Goal: Communication & Community: Answer question/provide support

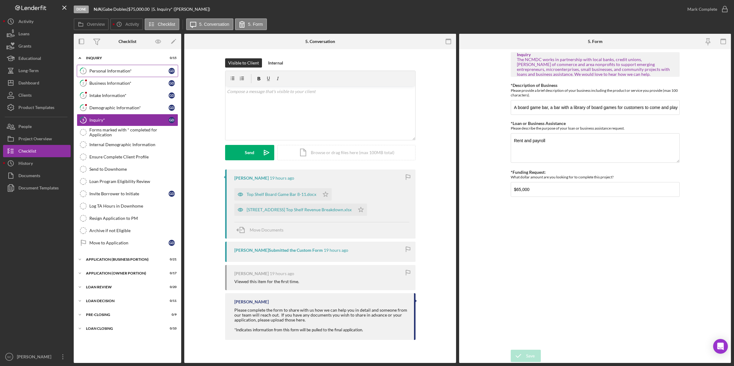
click at [103, 70] on div "Personal Information*" at bounding box center [128, 71] width 79 height 5
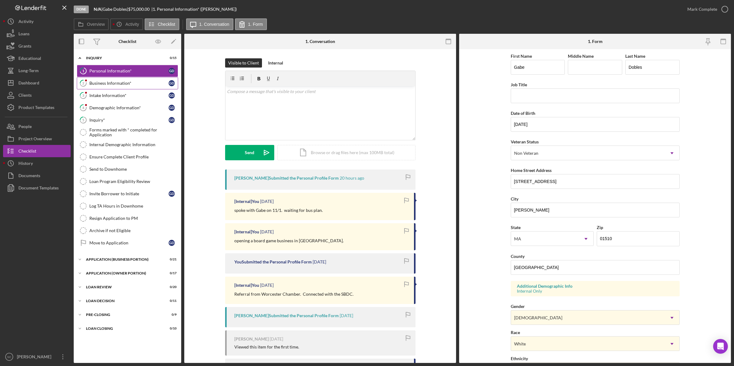
click at [102, 84] on div "Business Information*" at bounding box center [128, 83] width 79 height 5
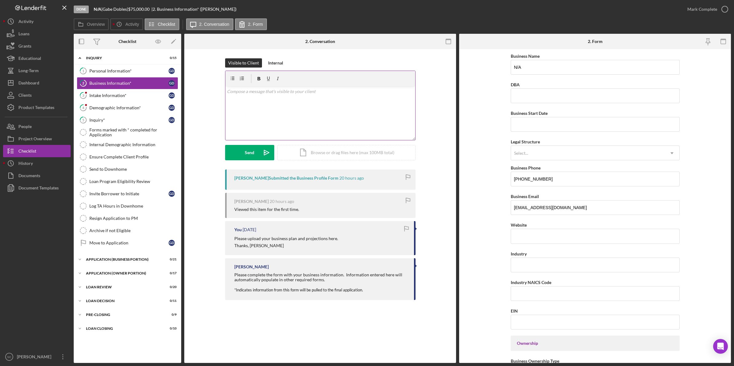
click at [266, 92] on p at bounding box center [320, 91] width 186 height 7
click at [377, 92] on p "Hello Gabe, can you please complete this section? What is the business name? h" at bounding box center [320, 91] width 186 height 7
click at [495, 93] on form "Business Name N/A DBA Business Start Date Legal Structure Select... Icon/Dropdo…" at bounding box center [595, 206] width 272 height 314
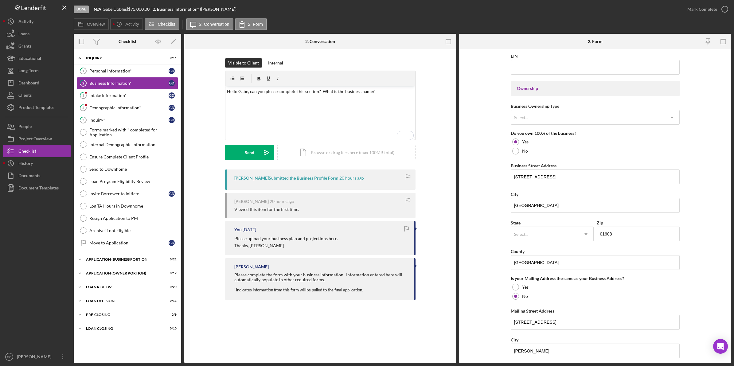
scroll to position [293, 0]
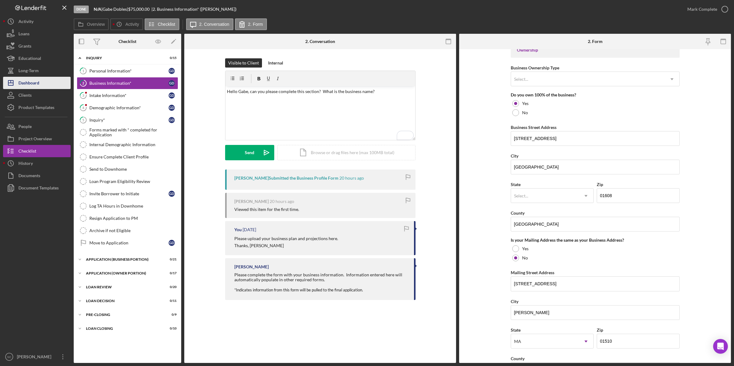
click at [52, 82] on button "Icon/Dashboard Dashboard" at bounding box center [37, 83] width 68 height 12
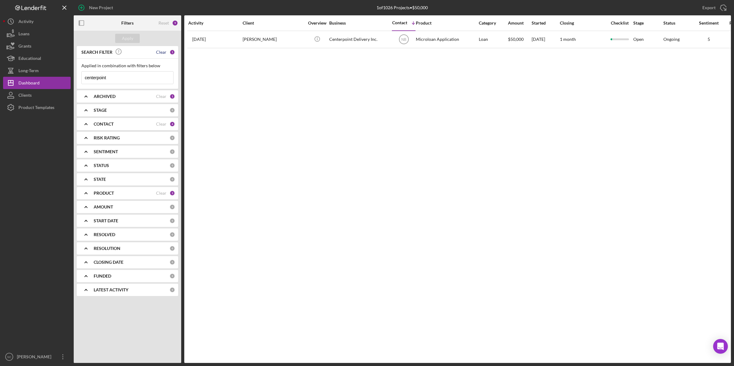
click at [161, 51] on div "Clear" at bounding box center [161, 52] width 10 height 5
click at [124, 124] on div "CONTACT" at bounding box center [125, 124] width 62 height 5
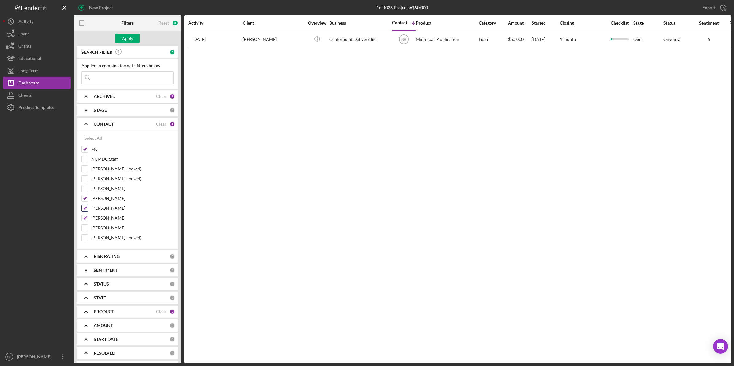
click at [85, 211] on input "[PERSON_NAME]" at bounding box center [85, 208] width 6 height 6
checkbox input "false"
click at [125, 35] on div "Apply" at bounding box center [127, 38] width 11 height 9
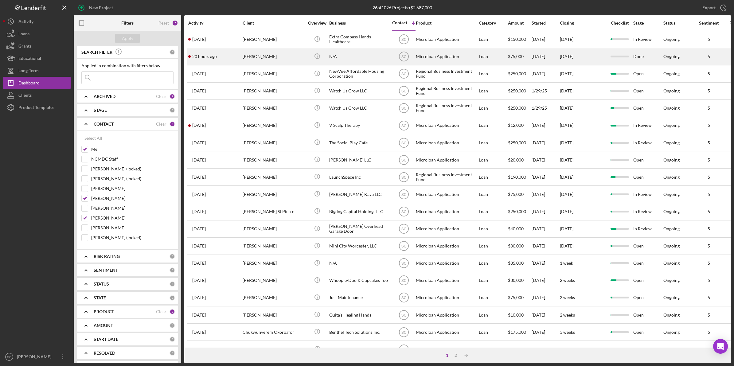
click at [265, 59] on div "[PERSON_NAME]" at bounding box center [273, 57] width 61 height 16
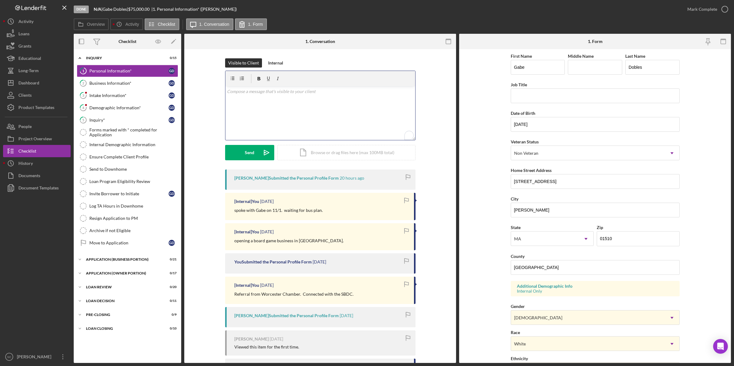
click at [240, 97] on div "v Color teal Color pink Remove color Add row above Add row below Add column bef…" at bounding box center [321, 113] width 190 height 54
click at [120, 83] on div "Business Information*" at bounding box center [128, 83] width 79 height 5
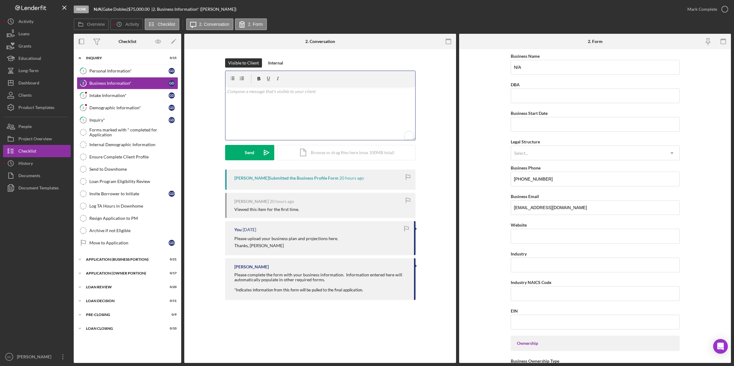
click at [253, 94] on p "To enrich screen reader interactions, please activate Accessibility in Grammarl…" at bounding box center [320, 91] width 186 height 7
click at [247, 96] on div "v Color teal Color pink Remove color Add row above Add row below Add column bef…" at bounding box center [321, 113] width 190 height 54
click at [243, 153] on button "Send Icon/icon-invite-send" at bounding box center [249, 152] width 49 height 15
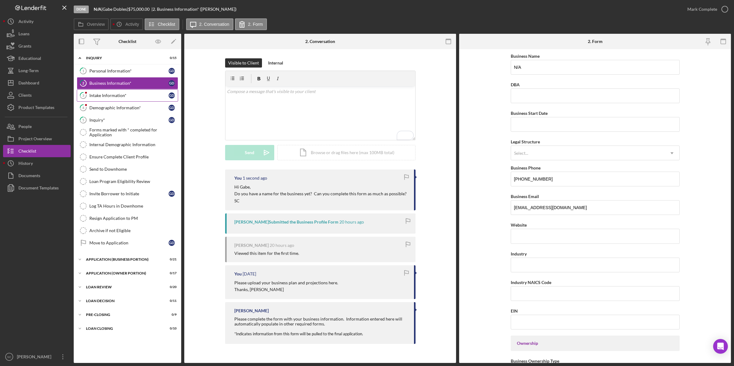
click at [119, 96] on div "Intake Information*" at bounding box center [128, 95] width 79 height 5
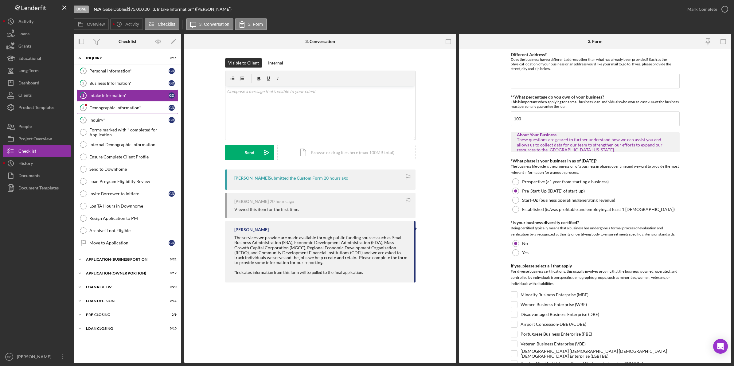
click at [109, 104] on link "4 Demographic Information* G D" at bounding box center [127, 108] width 101 height 12
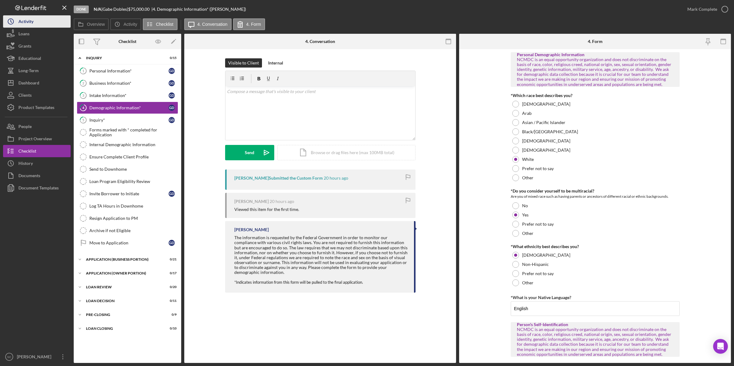
click at [23, 22] on div "Activity" at bounding box center [25, 22] width 15 height 14
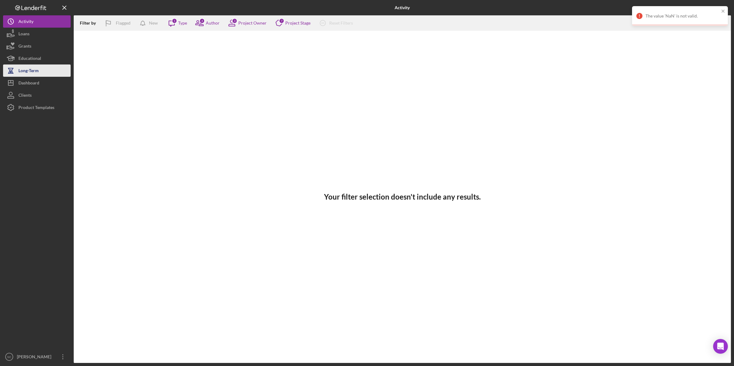
click at [31, 77] on div "Dashboard" at bounding box center [28, 84] width 21 height 14
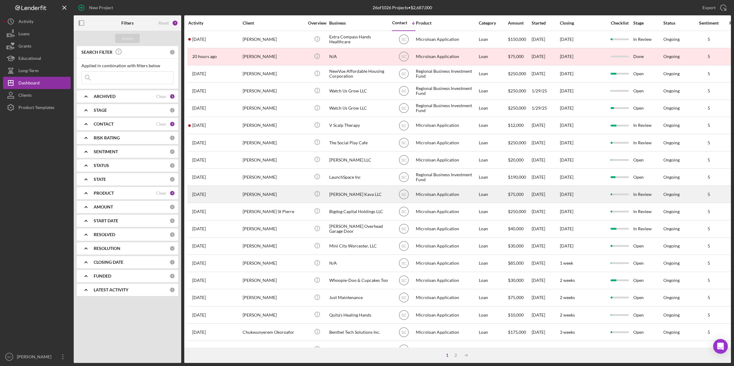
click at [261, 197] on div "[PERSON_NAME]" at bounding box center [273, 194] width 61 height 16
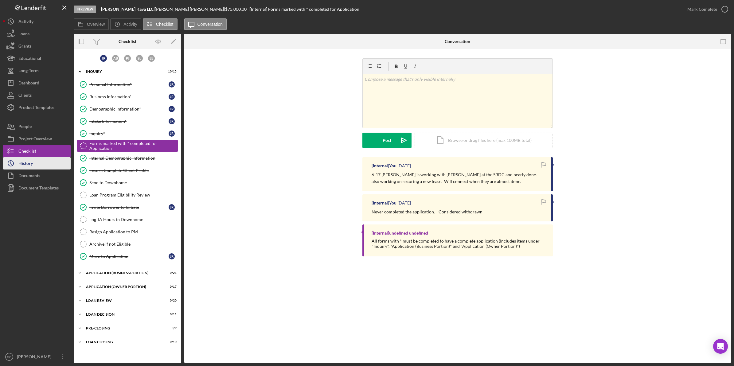
click at [25, 163] on div "History" at bounding box center [25, 164] width 14 height 14
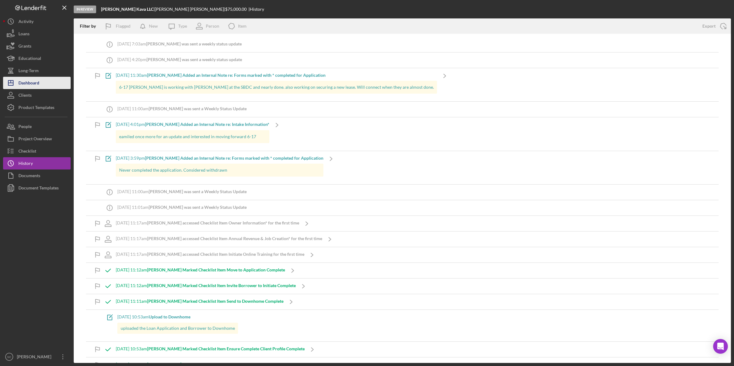
click at [34, 85] on div "Dashboard" at bounding box center [28, 84] width 21 height 14
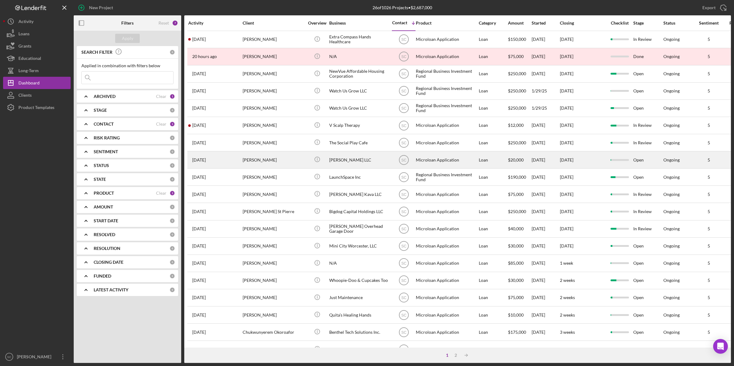
click at [259, 163] on div "[PERSON_NAME]" at bounding box center [273, 160] width 61 height 16
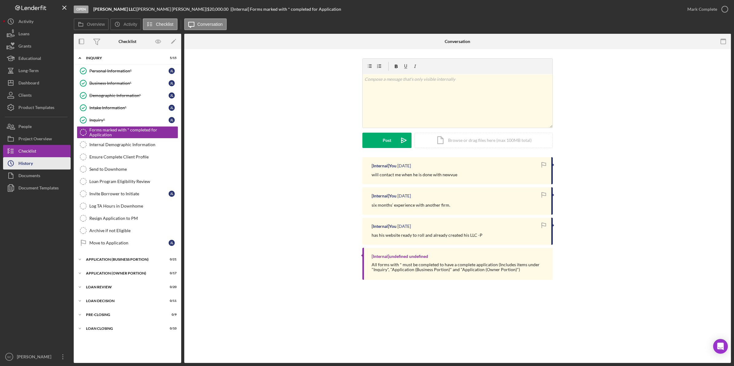
click at [21, 166] on div "History" at bounding box center [25, 164] width 14 height 14
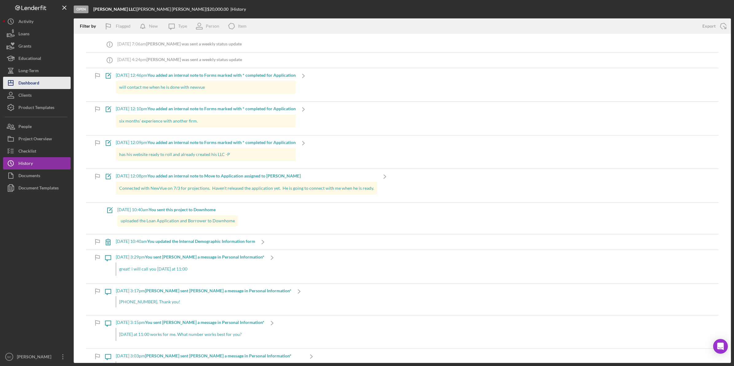
click at [39, 82] on div "Dashboard" at bounding box center [28, 84] width 21 height 14
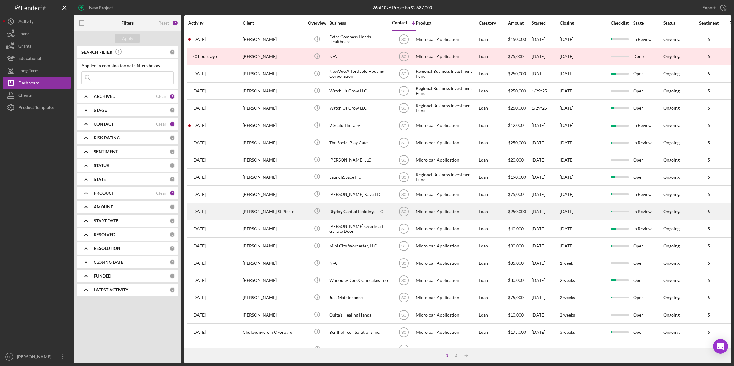
click at [248, 209] on div "[PERSON_NAME] St Pierre" at bounding box center [273, 211] width 61 height 16
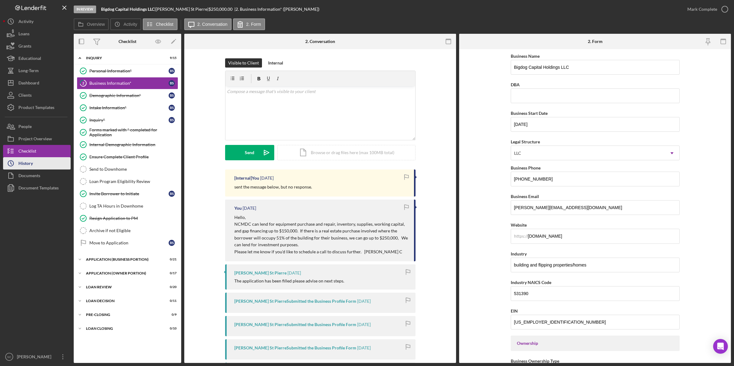
click at [41, 165] on button "Icon/History History" at bounding box center [37, 163] width 68 height 12
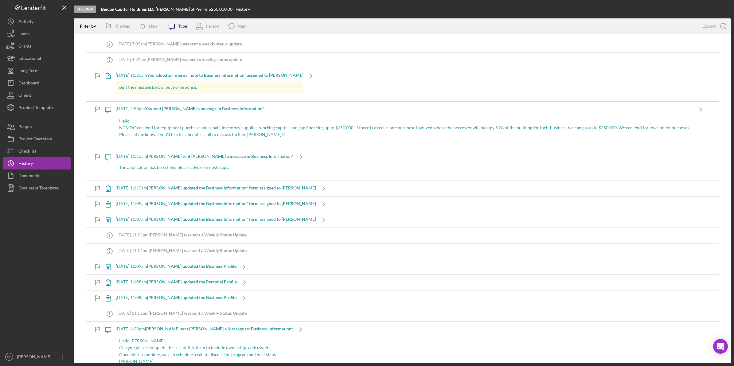
click at [171, 28] on icon "Icon/Message" at bounding box center [171, 25] width 15 height 15
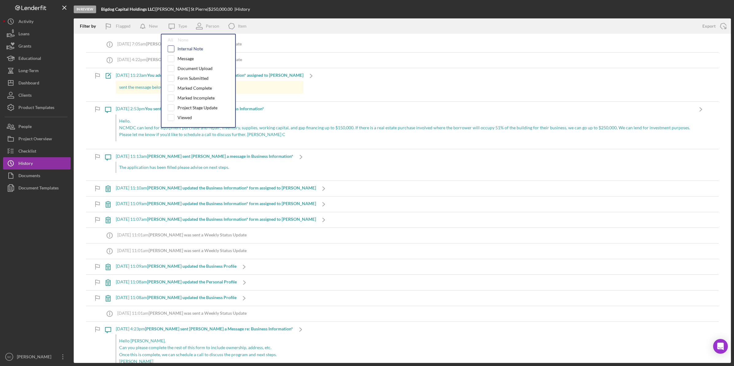
click at [173, 47] on input "checkbox" at bounding box center [171, 49] width 6 height 6
checkbox input "true"
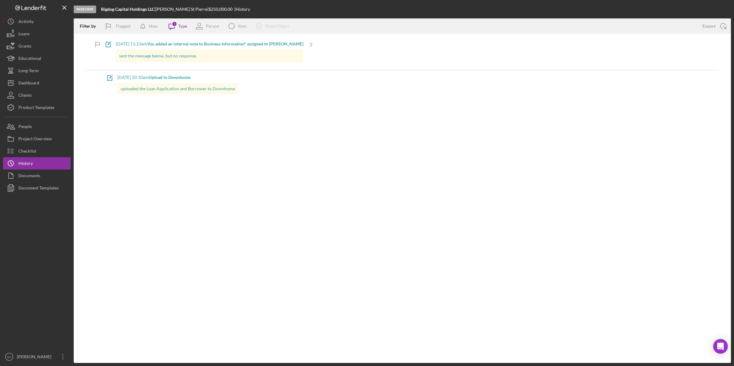
click at [292, 7] on div "In Review Bigdog Capital Holdings LLC | [PERSON_NAME] [GEOGRAPHIC_DATA] | $250,…" at bounding box center [402, 9] width 657 height 18
click at [181, 25] on div "Type" at bounding box center [182, 26] width 9 height 5
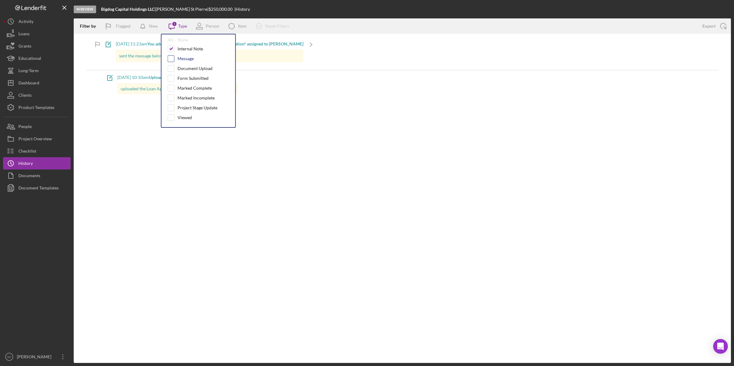
click at [171, 60] on input "checkbox" at bounding box center [171, 59] width 6 height 6
checkbox input "true"
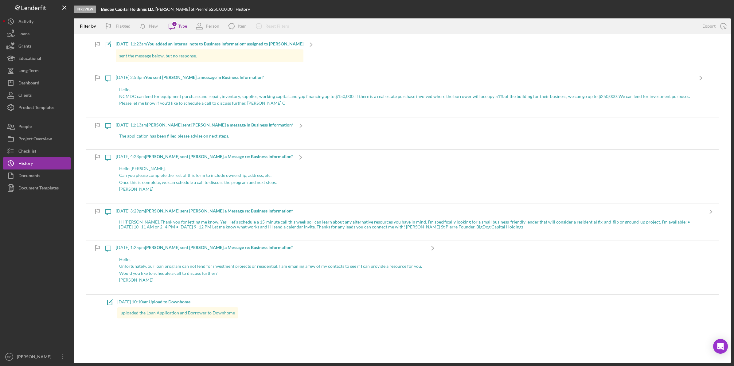
click at [281, 10] on div "In Review Bigdog Capital Holdings LLC | [PERSON_NAME] [GEOGRAPHIC_DATA] | $250,…" at bounding box center [402, 9] width 657 height 18
click at [49, 130] on button "People" at bounding box center [37, 126] width 68 height 12
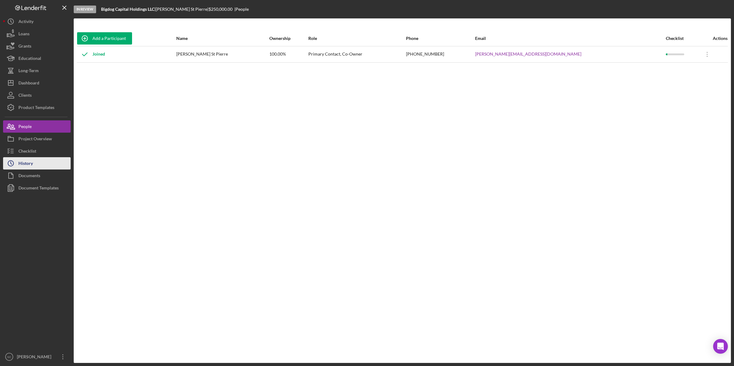
drag, startPoint x: 32, startPoint y: 167, endPoint x: 68, endPoint y: 163, distance: 36.2
click at [32, 167] on div "History" at bounding box center [25, 164] width 14 height 14
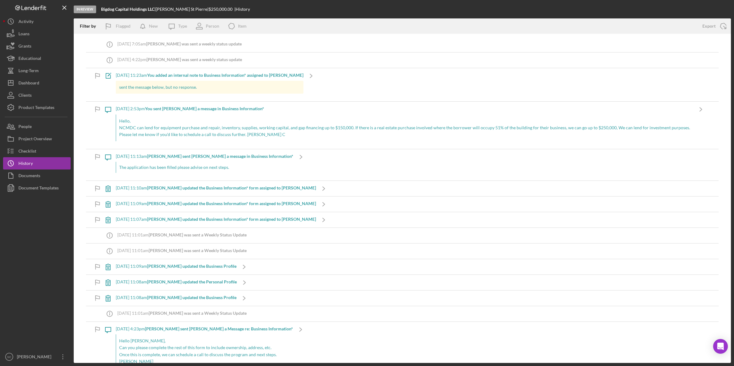
click at [165, 88] on p "sent the message below, but no response." at bounding box center [209, 87] width 181 height 7
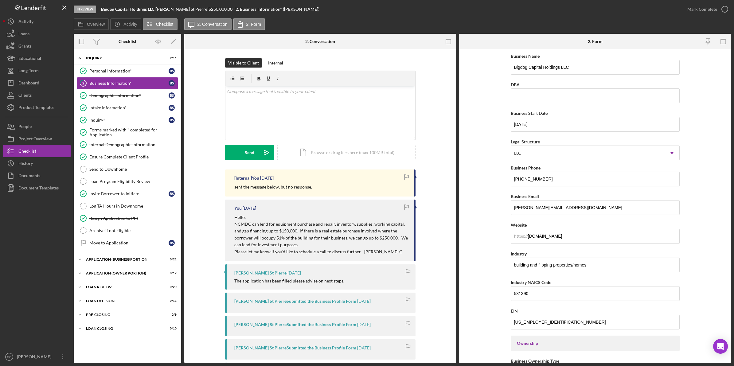
click at [275, 64] on div "Internal" at bounding box center [275, 62] width 15 height 9
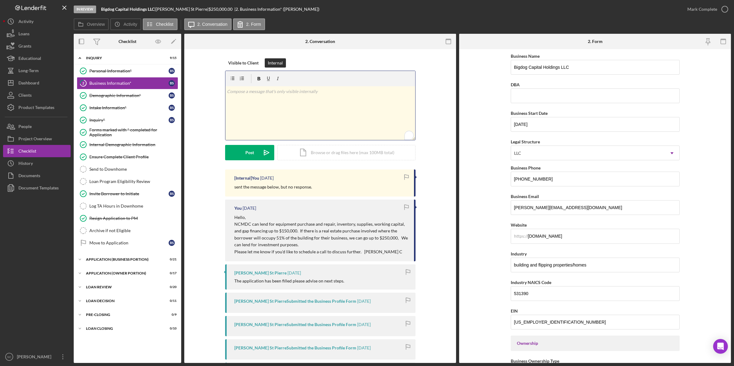
click at [257, 90] on p "To enrich screen reader interactions, please activate Accessibility in Grammarl…" at bounding box center [320, 91] width 186 height 7
click at [240, 222] on p "NCMDC can lend for equipment purchase and repair, inventory, supplies, working …" at bounding box center [321, 235] width 174 height 28
click at [241, 212] on div "You [DATE] Hello, NCMDC can lend for equipment purchase and repair, inventory, …" at bounding box center [320, 230] width 190 height 61
click at [321, 91] on p "8/12 - no response from message below sent on" at bounding box center [320, 91] width 186 height 7
click at [251, 152] on div "Post" at bounding box center [249, 152] width 9 height 15
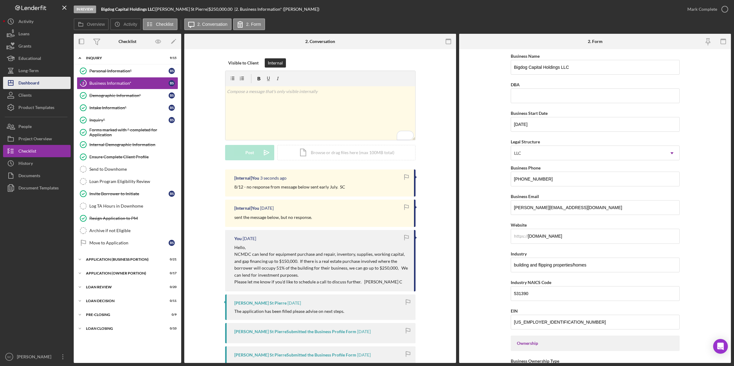
click at [45, 84] on button "Icon/Dashboard Dashboard" at bounding box center [37, 83] width 68 height 12
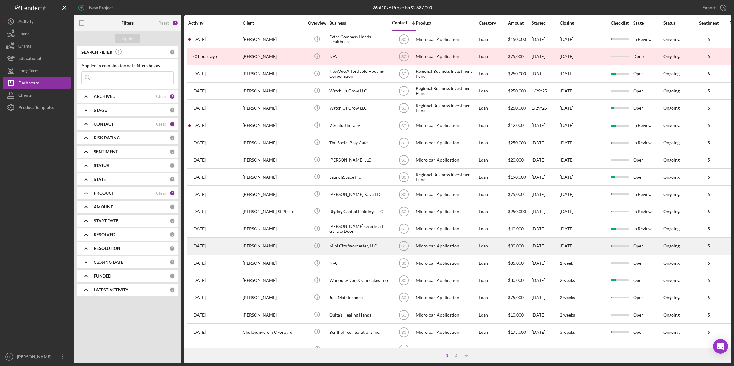
click at [273, 247] on div "[PERSON_NAME]" at bounding box center [273, 246] width 61 height 16
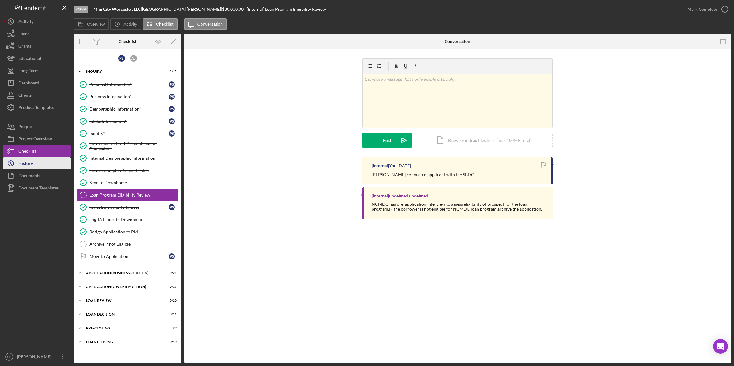
click at [34, 164] on button "Icon/History History" at bounding box center [37, 163] width 68 height 12
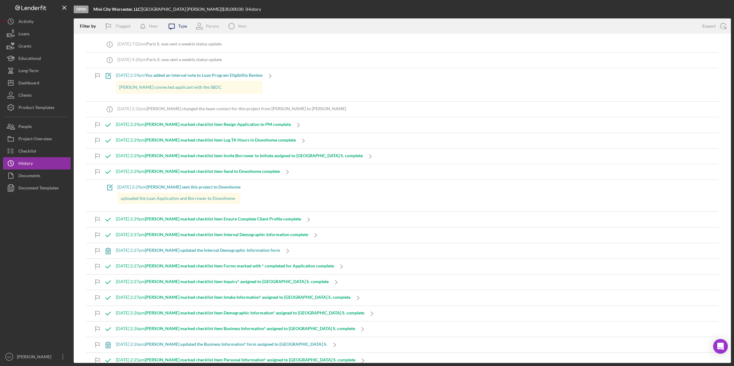
click at [175, 25] on icon "Icon/Message" at bounding box center [171, 25] width 15 height 15
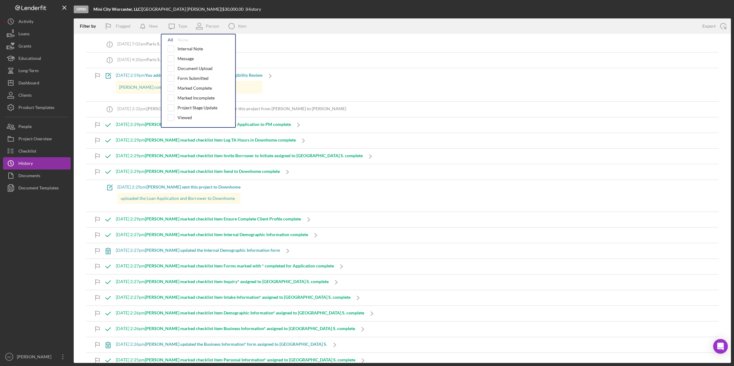
click at [171, 39] on div "All" at bounding box center [171, 39] width 6 height 5
checkbox input "true"
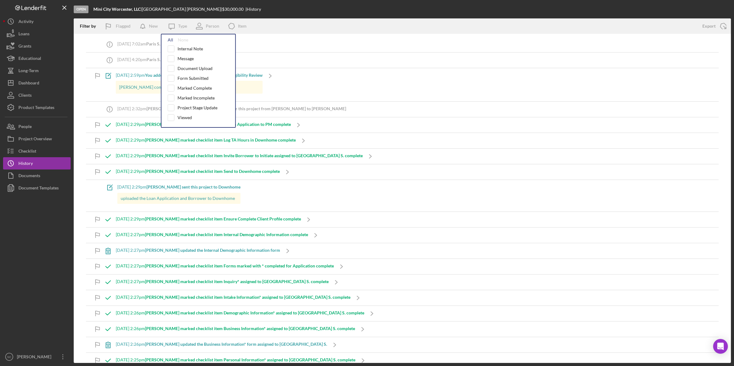
checkbox input "true"
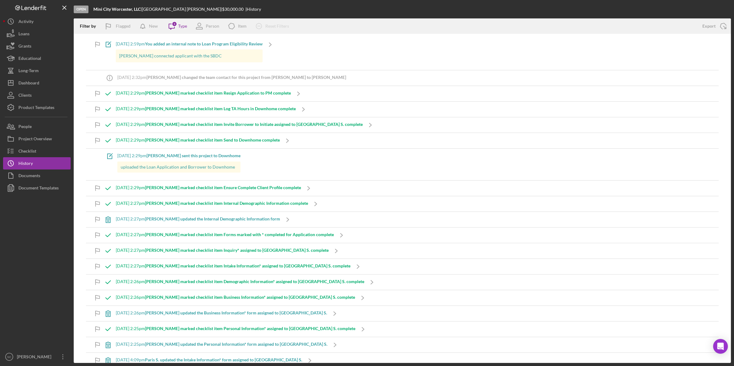
click at [309, 6] on div "Open Mini City Worcester, LLC | [GEOGRAPHIC_DATA][PERSON_NAME] | $30,000.00 | H…" at bounding box center [402, 9] width 657 height 18
click at [28, 85] on div "Dashboard" at bounding box center [28, 84] width 21 height 14
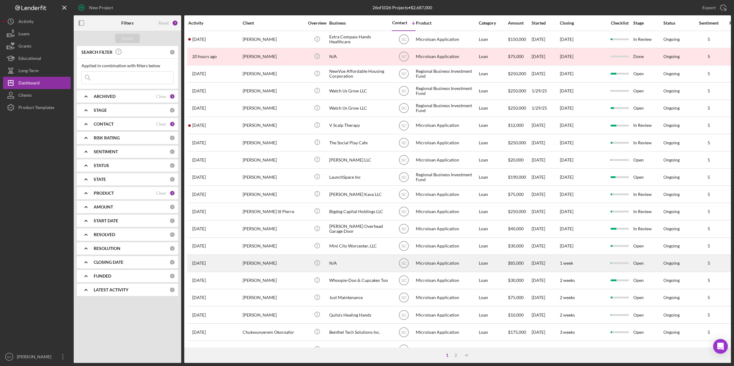
click at [243, 263] on div "[PERSON_NAME]" at bounding box center [273, 263] width 61 height 16
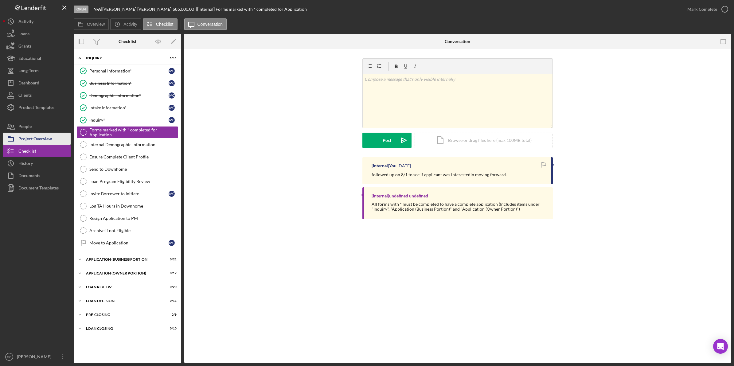
click at [45, 139] on div "Project Overview" at bounding box center [34, 140] width 33 height 14
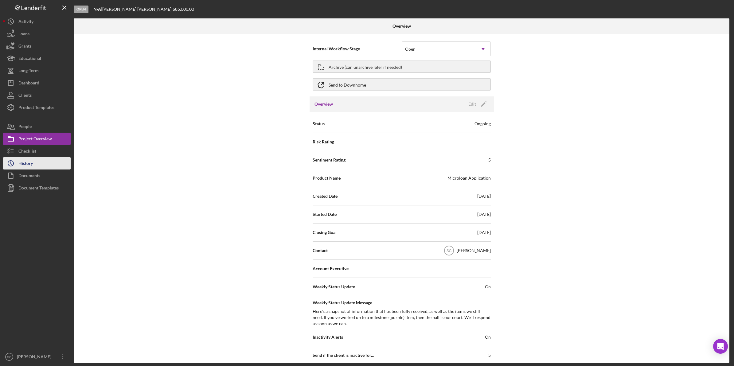
click at [18, 165] on div "History" at bounding box center [25, 164] width 14 height 14
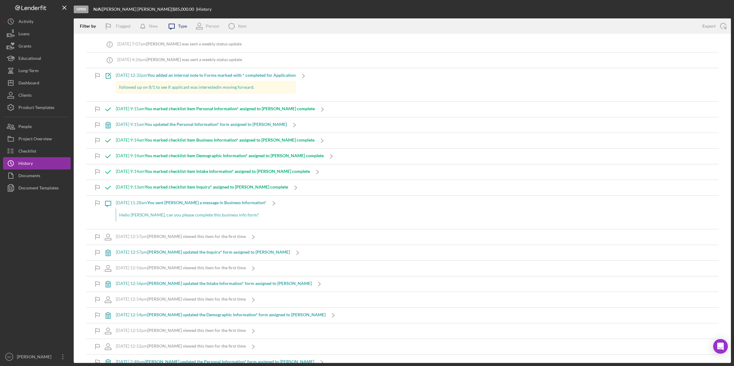
click at [175, 27] on icon "Icon/Message" at bounding box center [171, 25] width 15 height 15
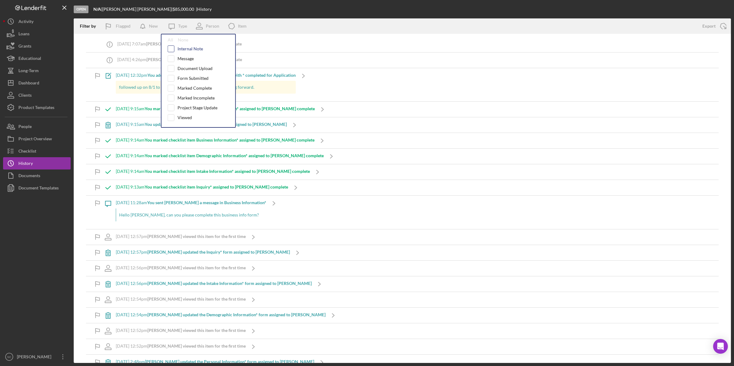
click at [171, 48] on input "checkbox" at bounding box center [171, 49] width 6 height 6
checkbox input "true"
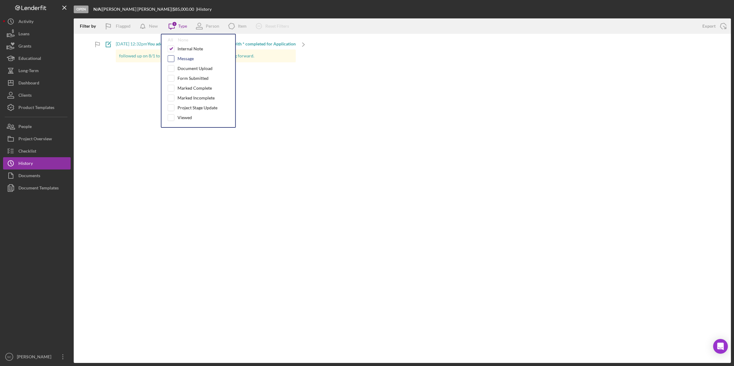
click at [169, 57] on input "checkbox" at bounding box center [171, 59] width 6 height 6
checkbox input "true"
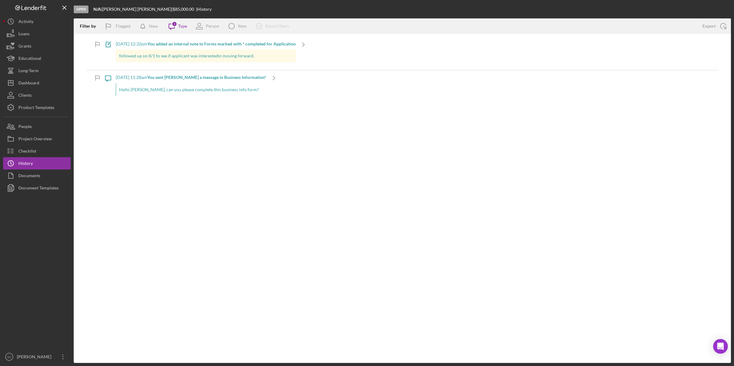
click at [248, 5] on div "Open N/A | [PERSON_NAME] | $85,000.00 | History" at bounding box center [402, 9] width 657 height 18
click at [44, 124] on button "People" at bounding box center [37, 126] width 68 height 12
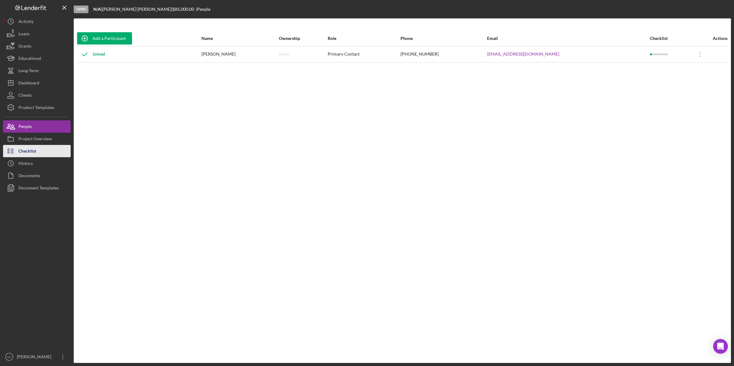
click at [19, 154] on div "Checklist" at bounding box center [27, 152] width 18 height 14
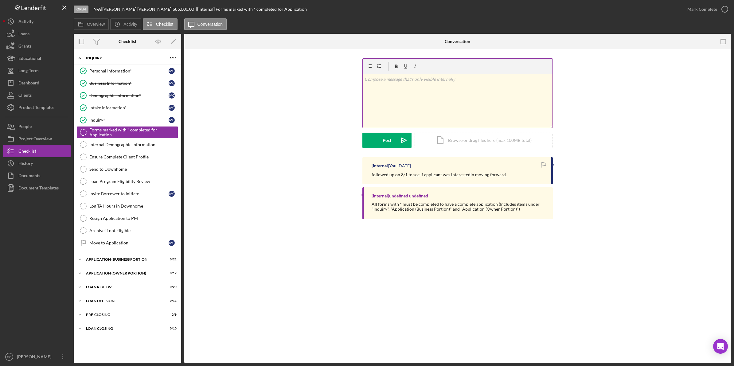
click at [372, 77] on p at bounding box center [458, 79] width 186 height 7
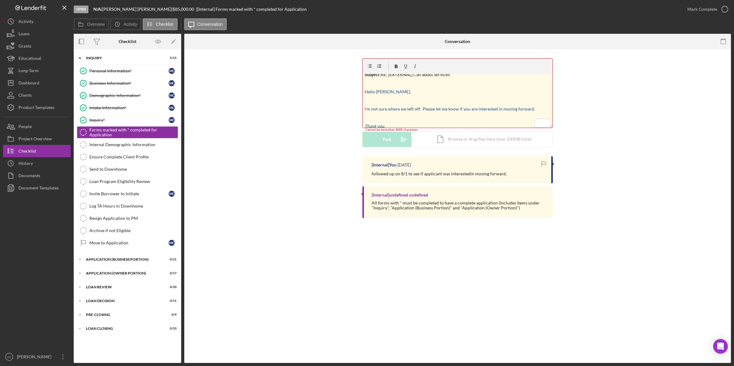
scroll to position [38, 0]
click at [401, 115] on p "Thank you," at bounding box center [458, 114] width 186 height 7
drag, startPoint x: 398, startPoint y: 91, endPoint x: 357, endPoint y: 92, distance: 40.9
click at [357, 92] on div "v Color teal Color pink Remove color Add row above Add row below Add column bef…" at bounding box center [458, 107] width 528 height 98
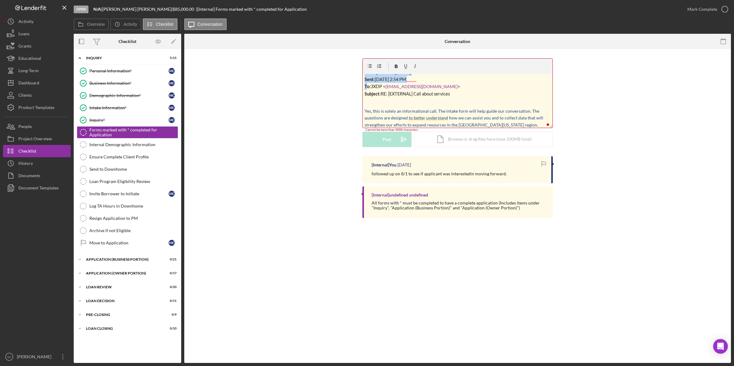
scroll to position [0, 0]
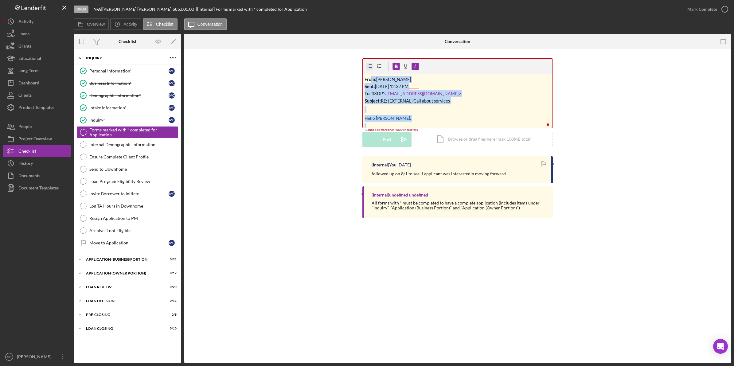
drag, startPoint x: 393, startPoint y: 82, endPoint x: 370, endPoint y: 68, distance: 26.8
click at [370, 68] on div "v Color teal Color pink Remove color Add row above Add row below Add column bef…" at bounding box center [458, 93] width 190 height 69
click at [379, 120] on p "Hello [PERSON_NAME]," at bounding box center [458, 118] width 186 height 7
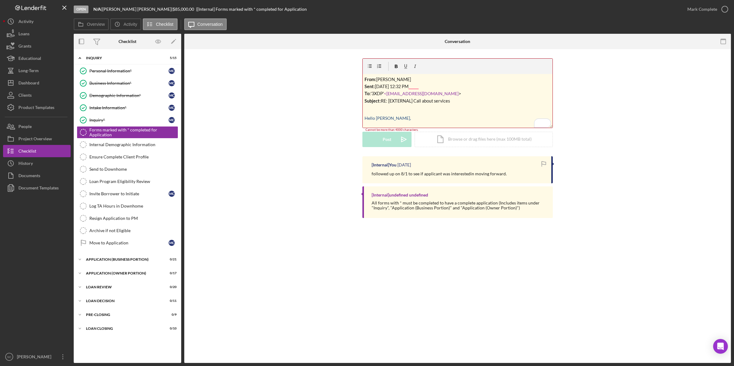
scroll to position [26, 0]
click at [404, 82] on p "To enrich screen reader interactions, please activate Accessibility in Grammarl…" at bounding box center [458, 84] width 186 height 7
drag, startPoint x: 400, startPoint y: 79, endPoint x: 379, endPoint y: 115, distance: 41.4
click at [379, 115] on div "v Color teal Color pink Remove color Add row above Add row below Add column bef…" at bounding box center [458, 101] width 190 height 54
click at [386, 112] on p "To enrich screen reader interactions, please activate Accessibility in Grammarl…" at bounding box center [458, 109] width 186 height 7
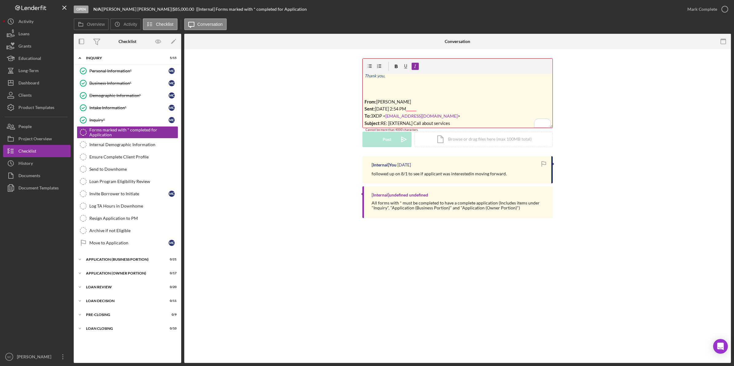
click at [386, 76] on p "Thank you," at bounding box center [458, 76] width 186 height 7
click at [371, 92] on p "To enrich screen reader interactions, please activate Accessibility in Grammarl…" at bounding box center [458, 95] width 186 height 7
drag, startPoint x: 398, startPoint y: 89, endPoint x: 368, endPoint y: 88, distance: 30.8
click at [368, 88] on p "[PERSON_NAME]" at bounding box center [458, 89] width 186 height 7
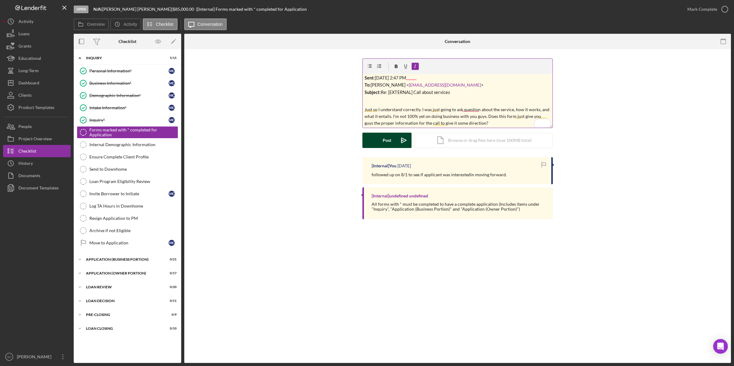
click at [375, 143] on button "Post Icon/icon-invite-send" at bounding box center [387, 140] width 49 height 15
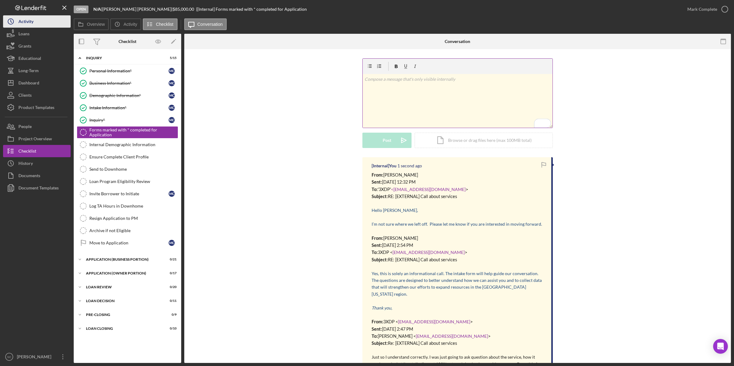
click at [44, 26] on button "Icon/History Activity" at bounding box center [37, 21] width 68 height 12
